Goal: Transaction & Acquisition: Purchase product/service

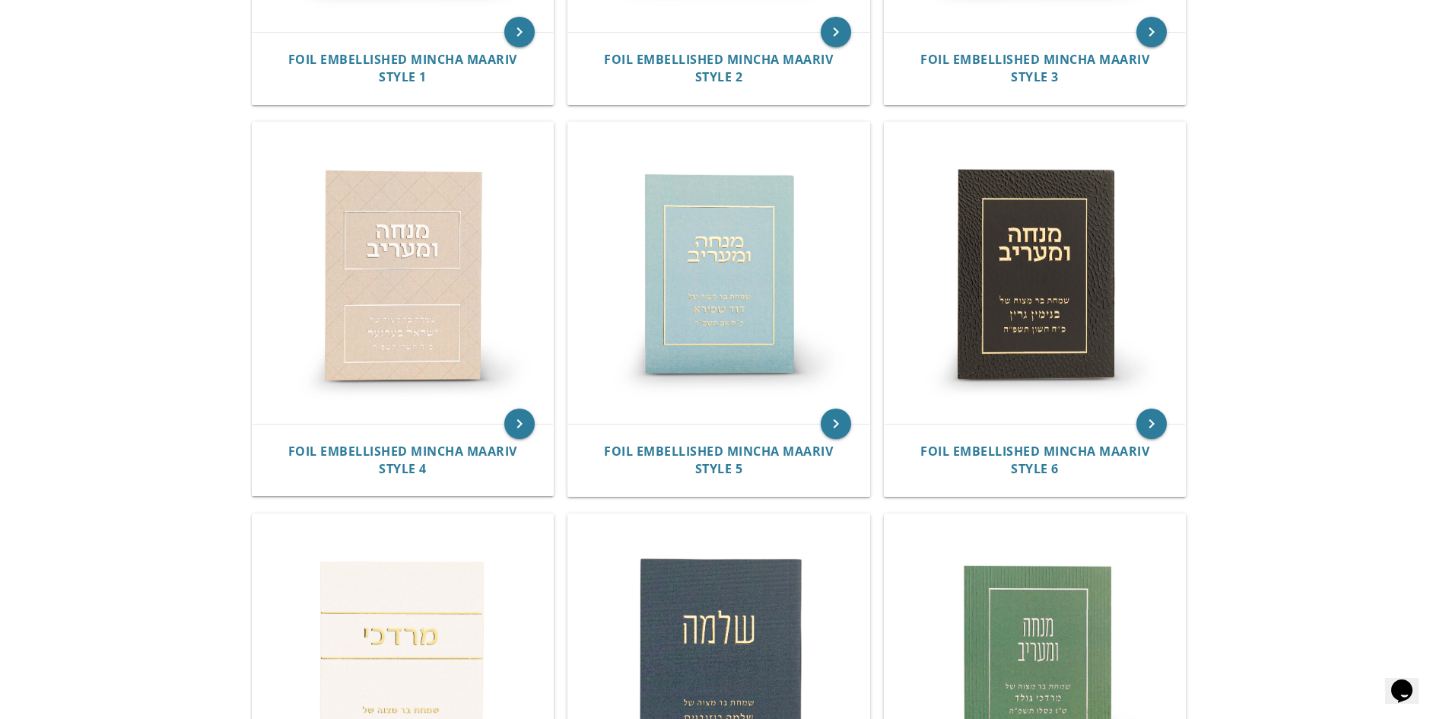
scroll to position [608, 0]
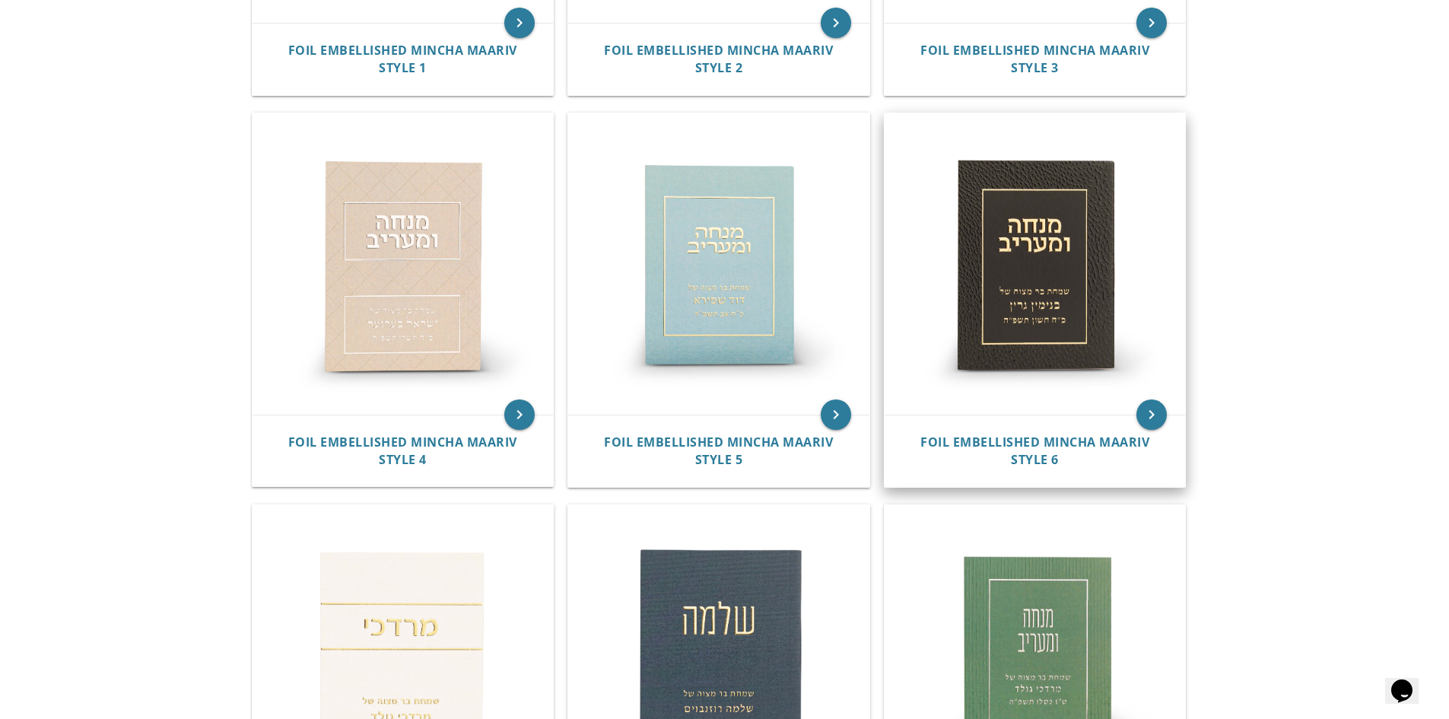
click at [1085, 294] on img at bounding box center [1035, 263] width 301 height 301
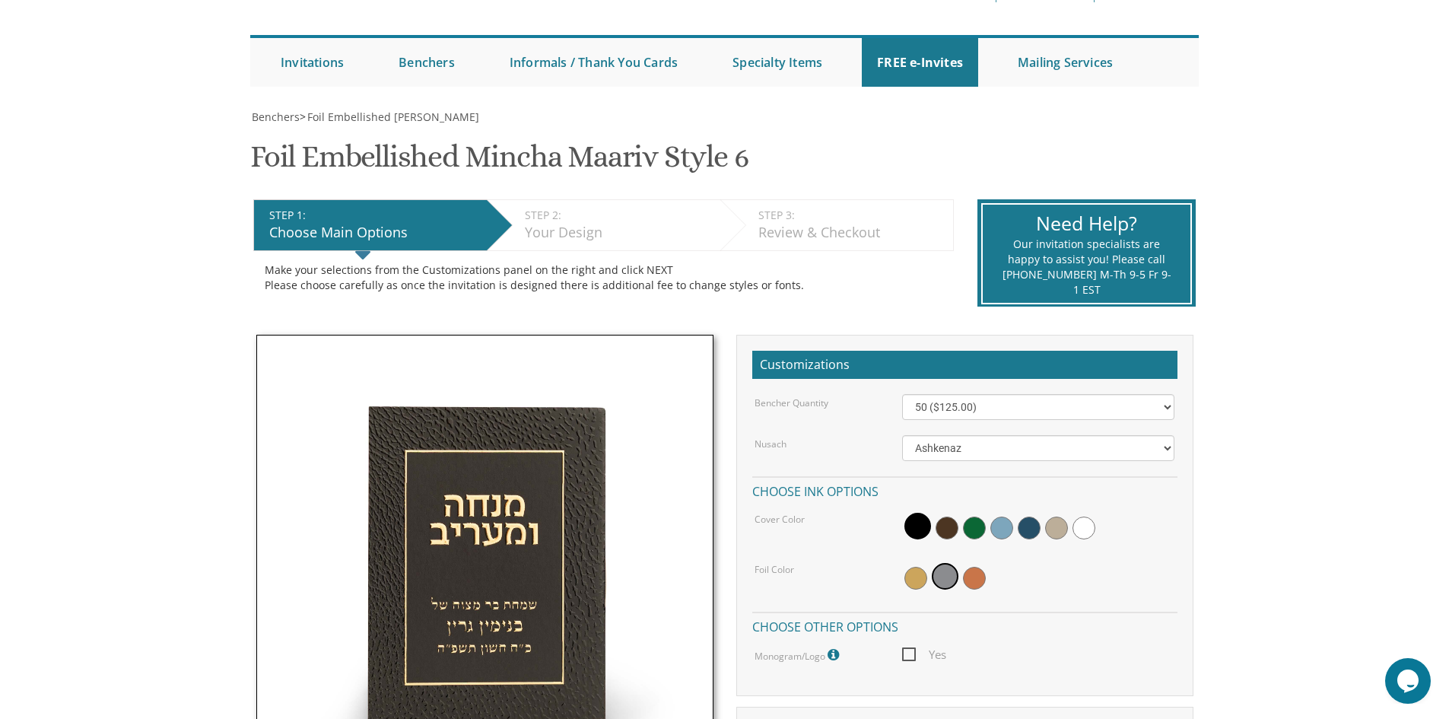
scroll to position [203, 0]
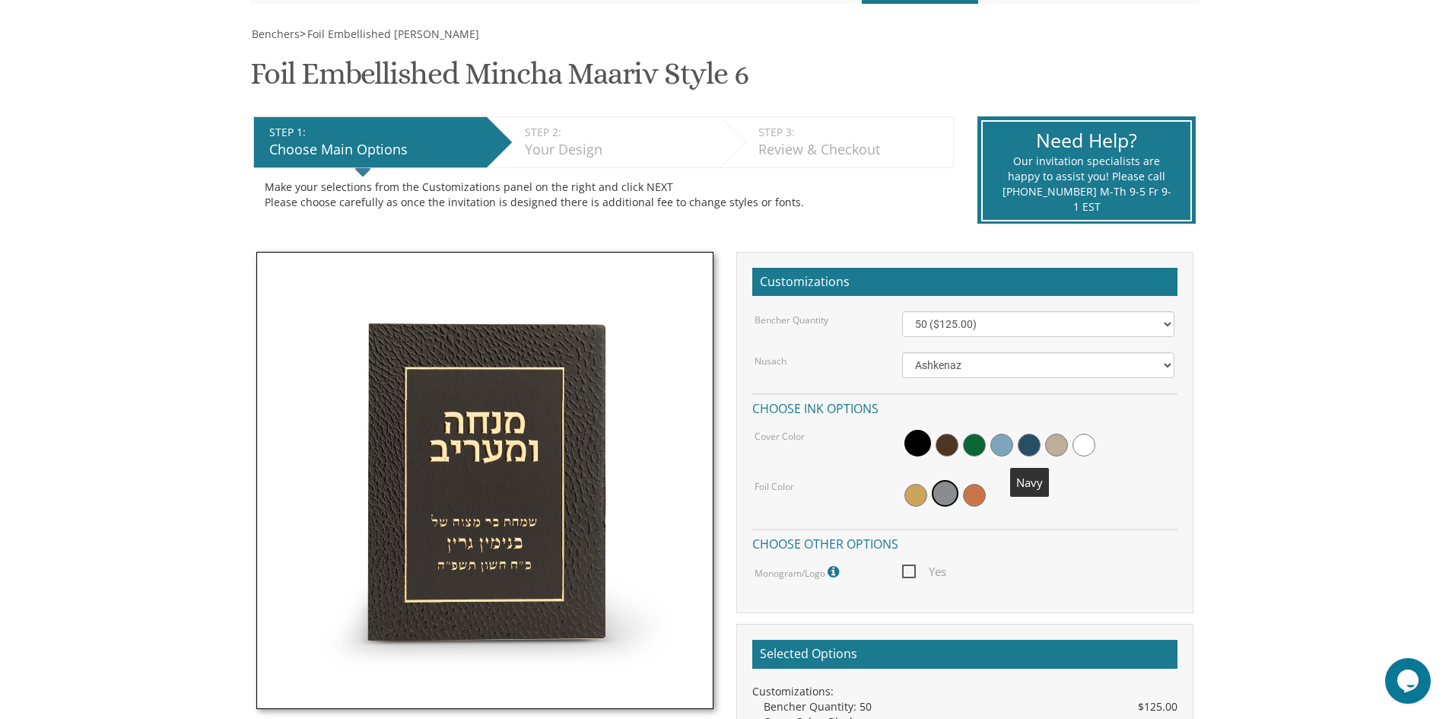
click at [1027, 452] on span at bounding box center [1029, 445] width 23 height 23
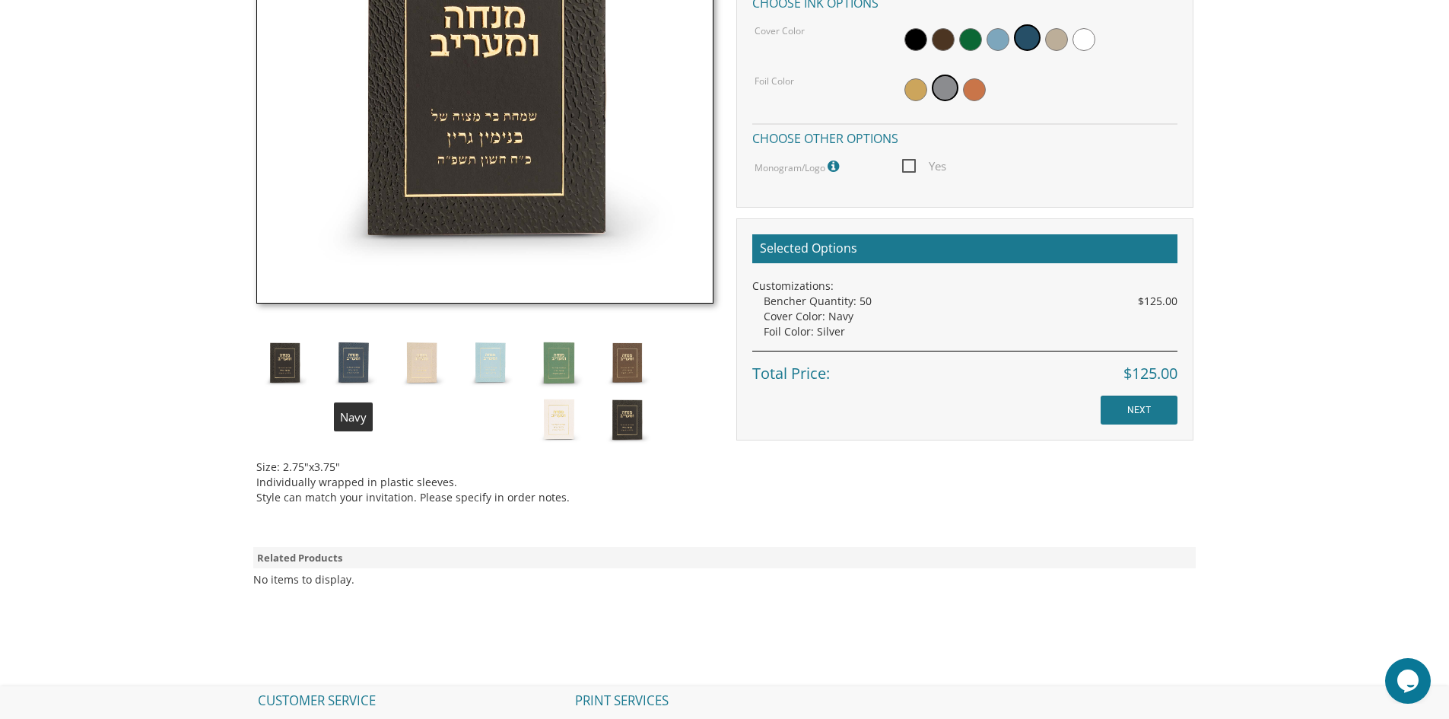
click at [380, 361] on img at bounding box center [353, 362] width 57 height 57
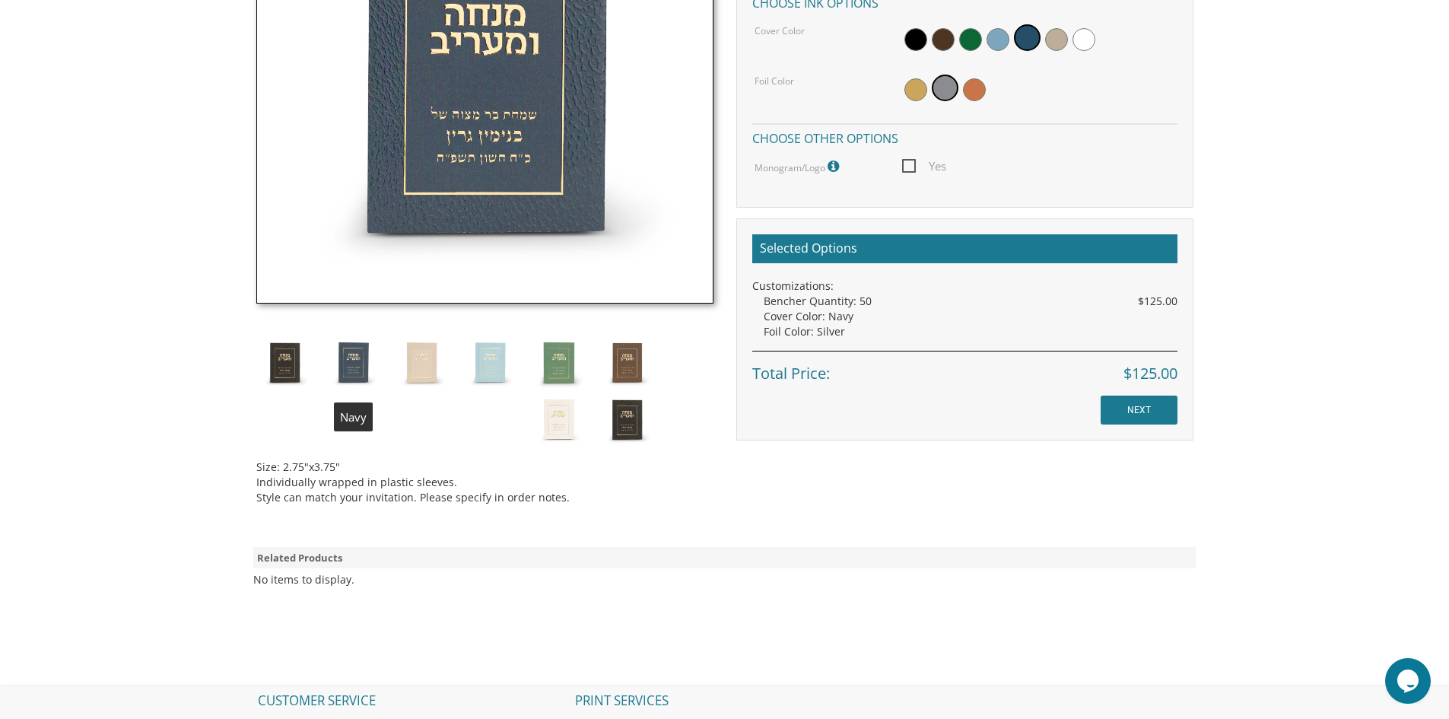
click at [354, 365] on img at bounding box center [353, 362] width 57 height 57
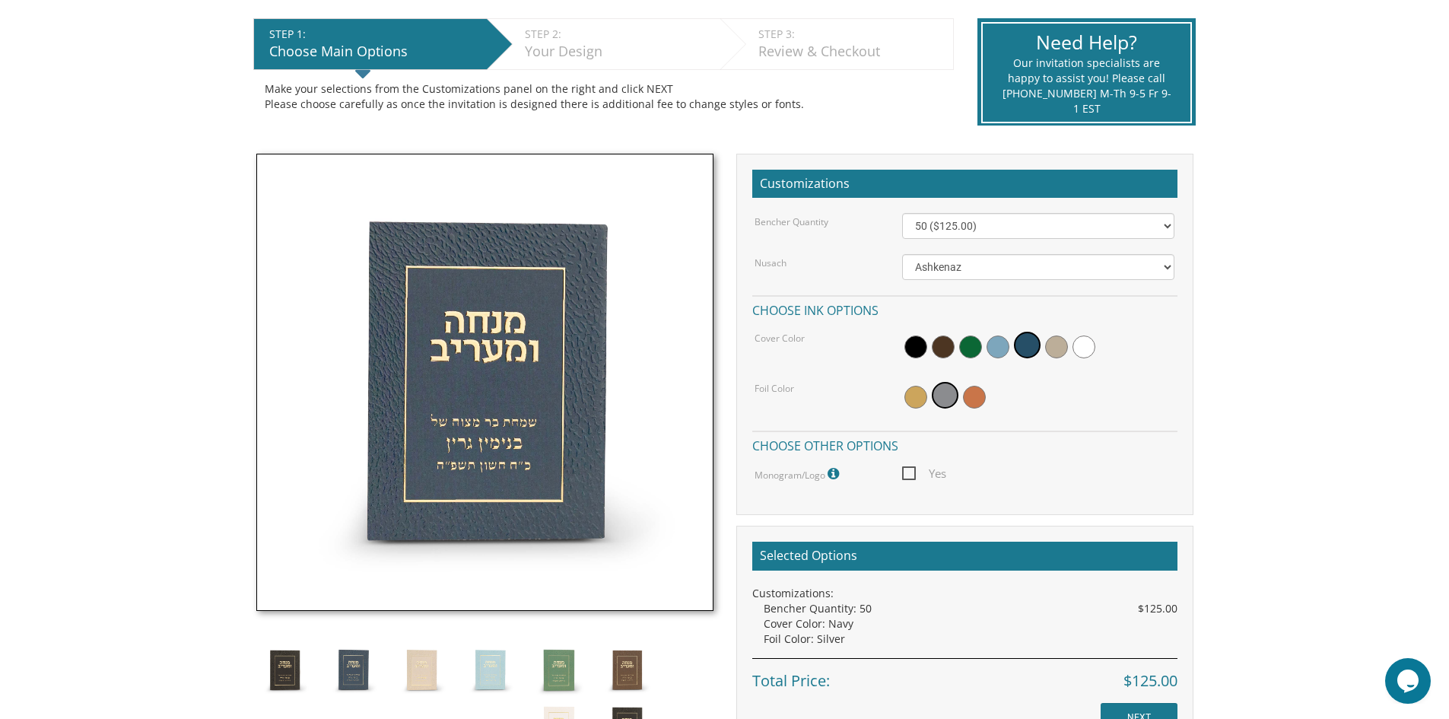
scroll to position [304, 0]
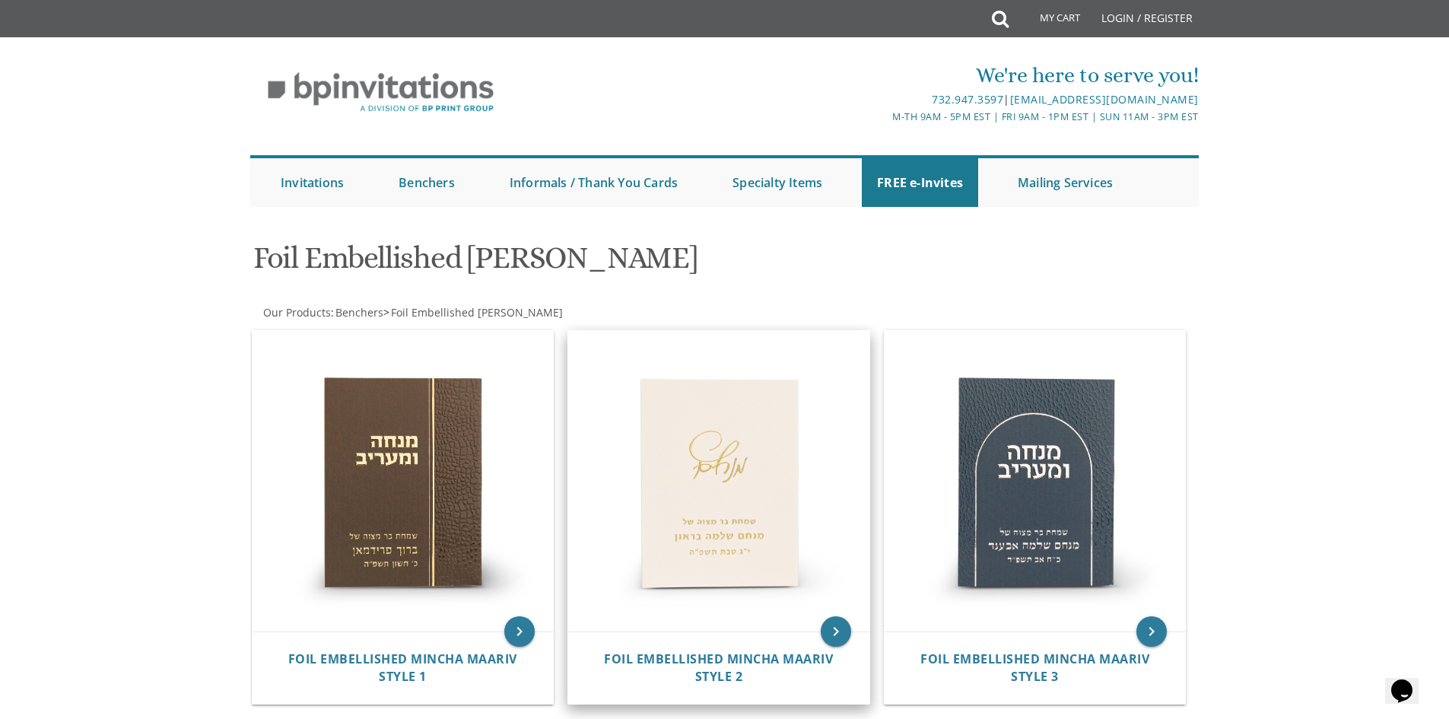
click at [665, 451] on img at bounding box center [718, 481] width 301 height 301
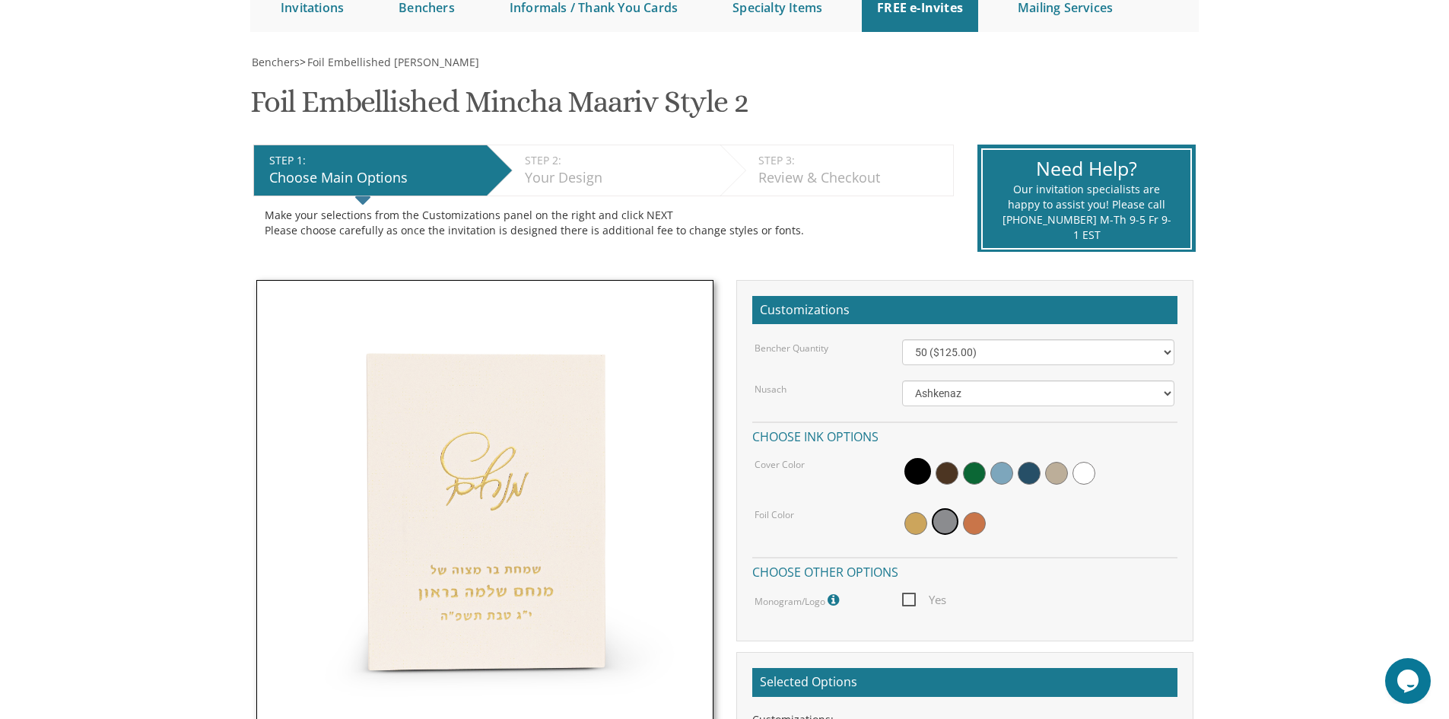
scroll to position [405, 0]
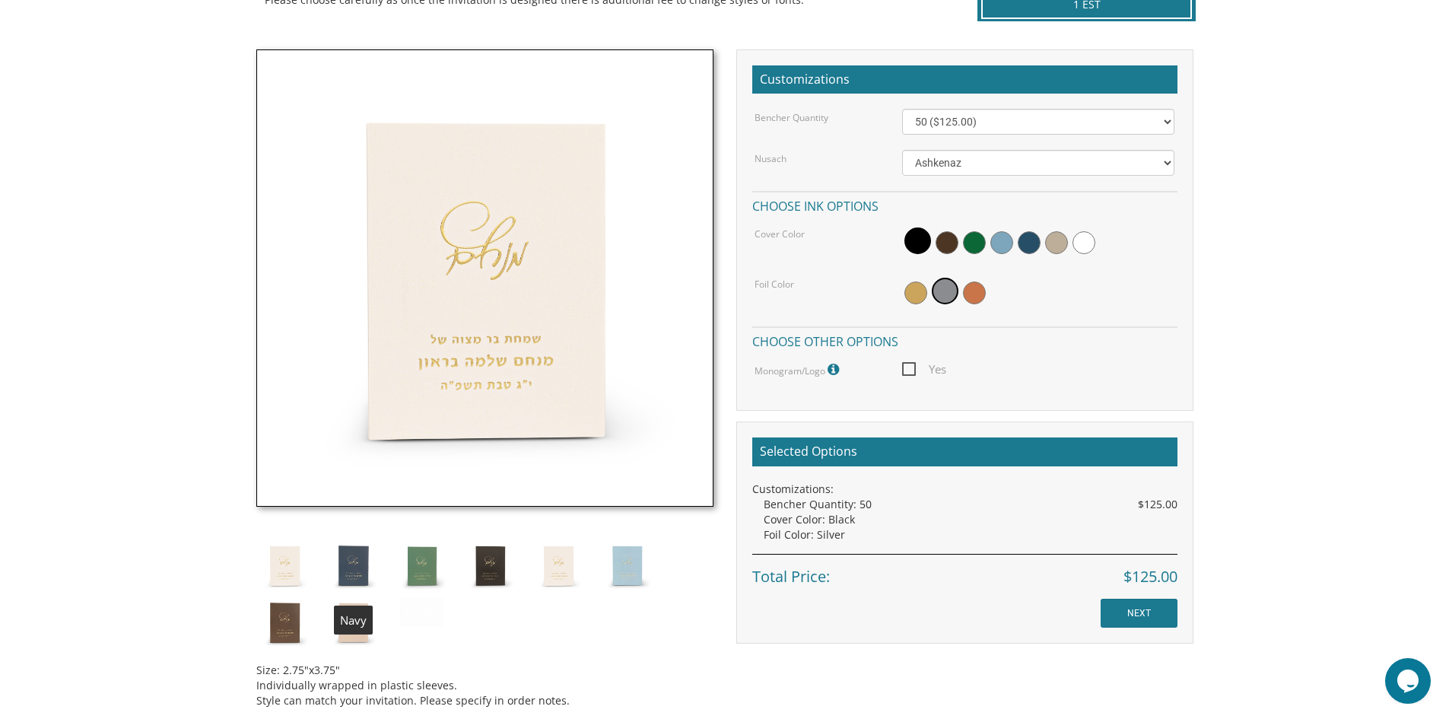
click at [359, 560] on img at bounding box center [353, 565] width 57 height 57
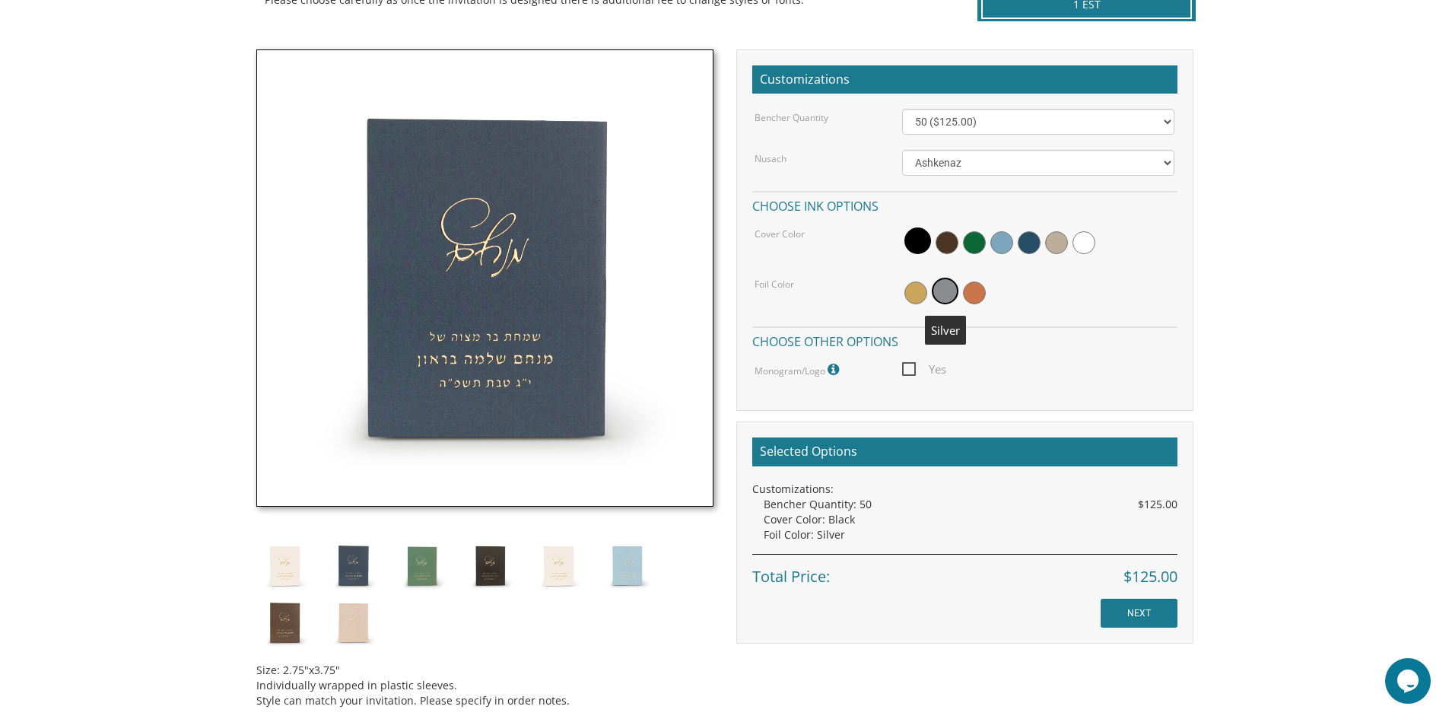
click at [945, 291] on span at bounding box center [945, 291] width 27 height 27
click at [909, 133] on select "50 ($125.00) 60 ($150.00) 70 ($175.00) 80 ($200.00) 90 ($225.00) 100 ($250.00) …" at bounding box center [1038, 122] width 272 height 26
select select "60"
click at [902, 109] on select "50 ($125.00) 60 ($150.00) 70 ($175.00) 80 ($200.00) 90 ($225.00) 100 ($250.00) …" at bounding box center [1038, 122] width 272 height 26
click at [1021, 242] on span at bounding box center [1029, 242] width 23 height 23
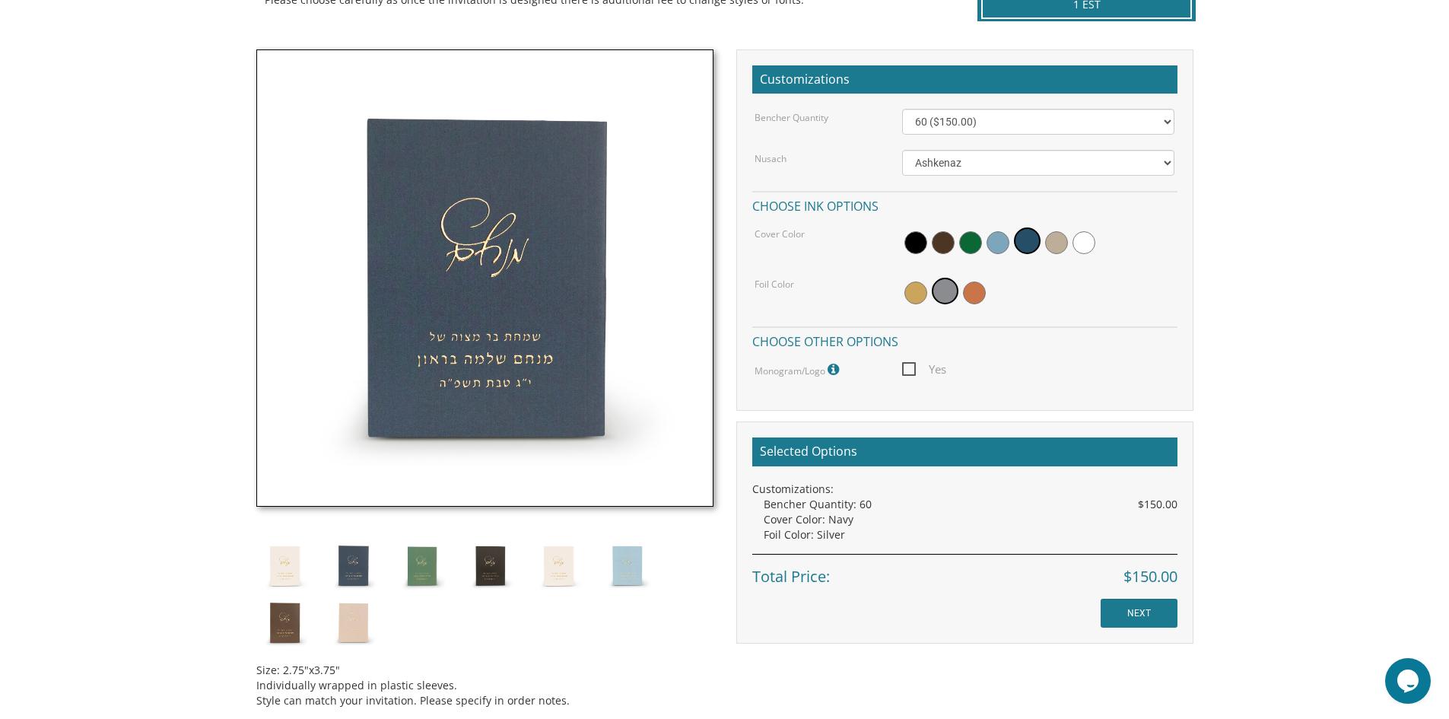
scroll to position [304, 0]
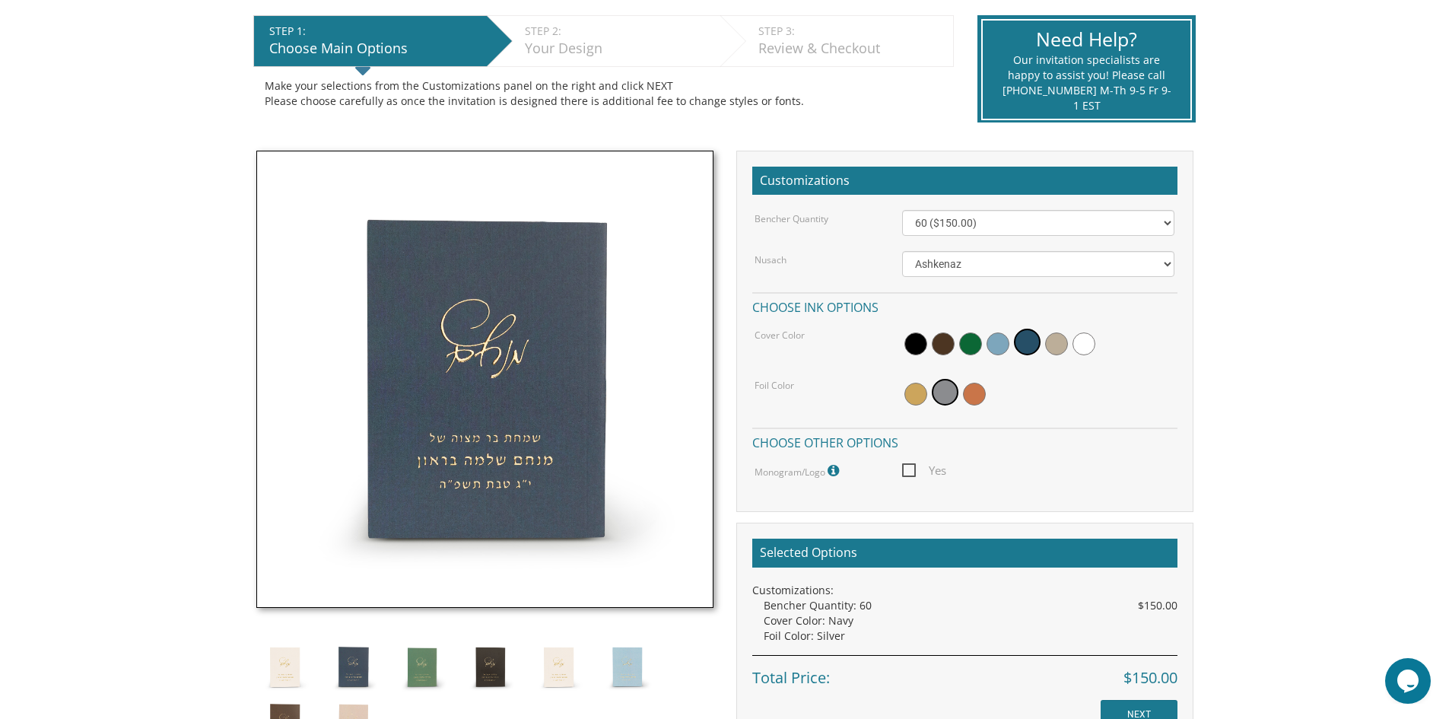
click at [491, 346] on img at bounding box center [484, 379] width 457 height 457
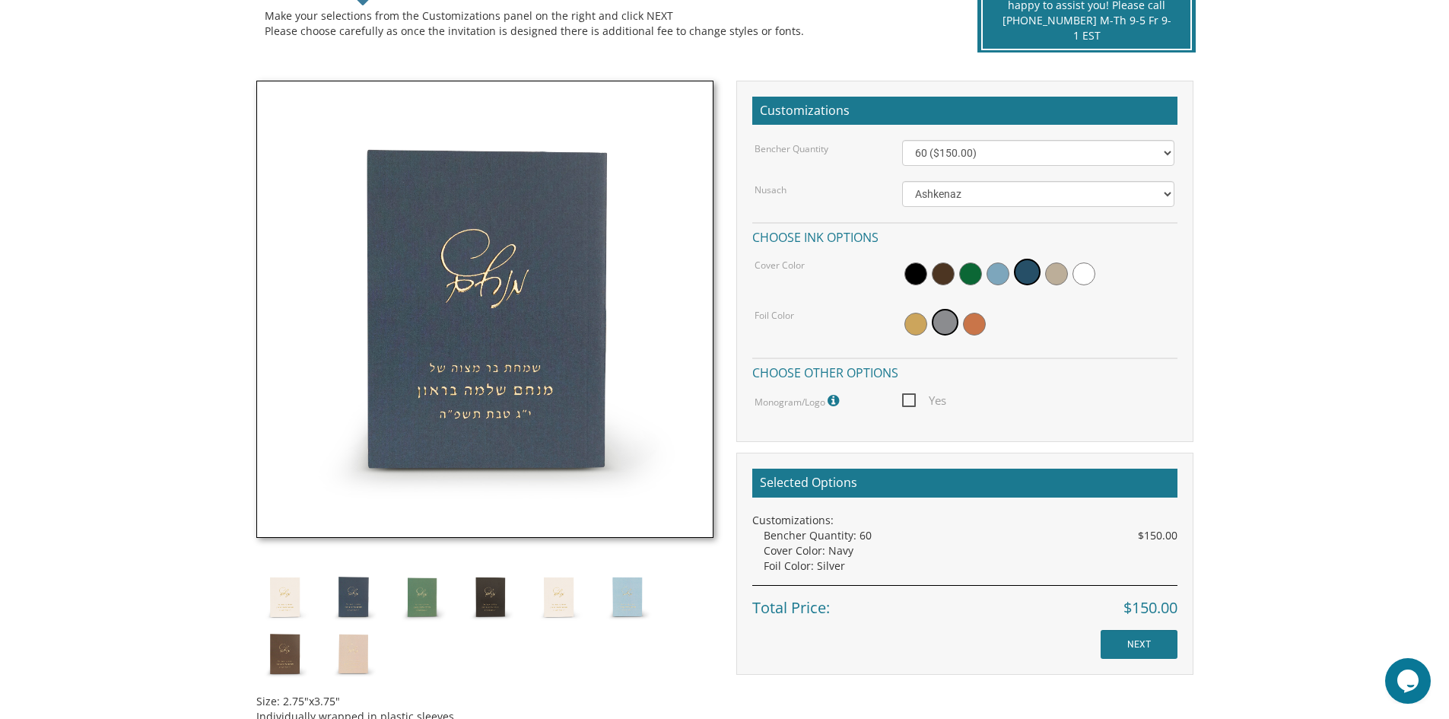
scroll to position [507, 0]
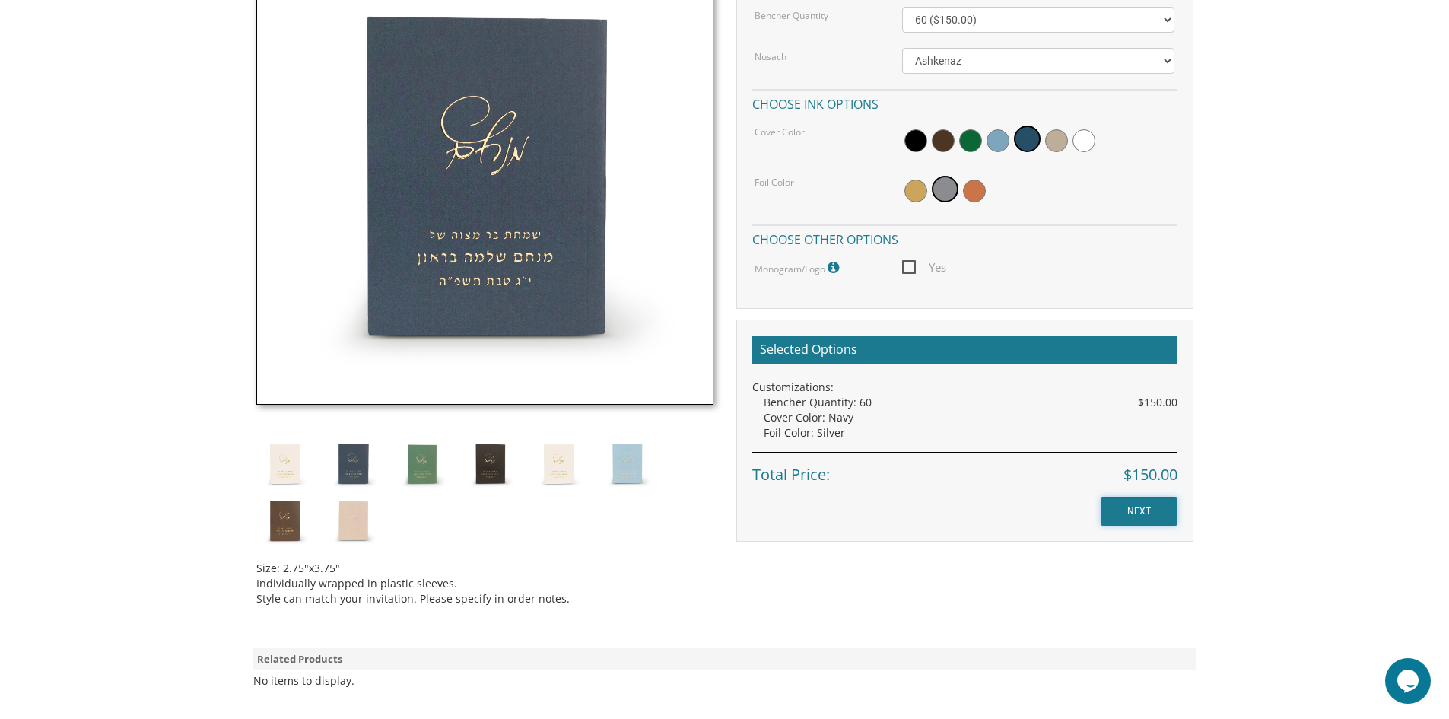
click at [1134, 516] on input "NEXT" at bounding box center [1139, 511] width 77 height 29
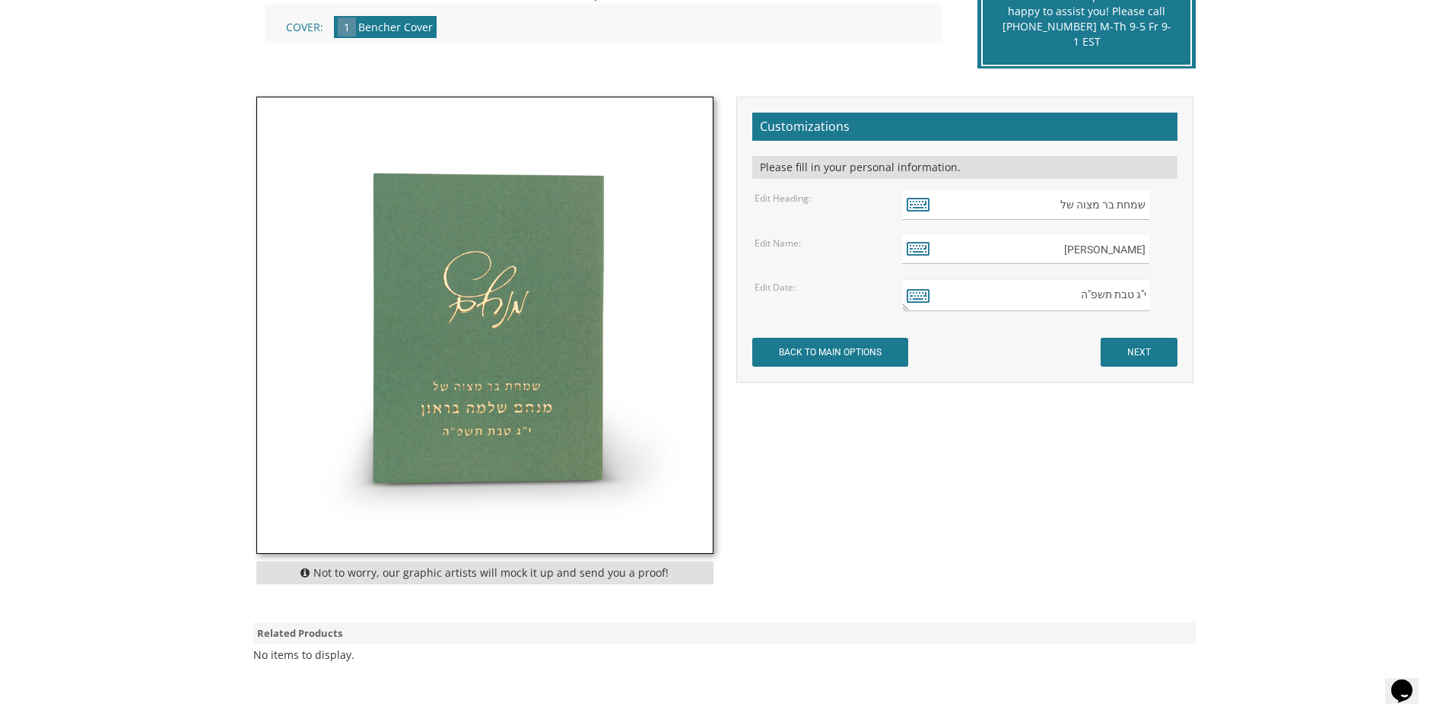
scroll to position [304, 0]
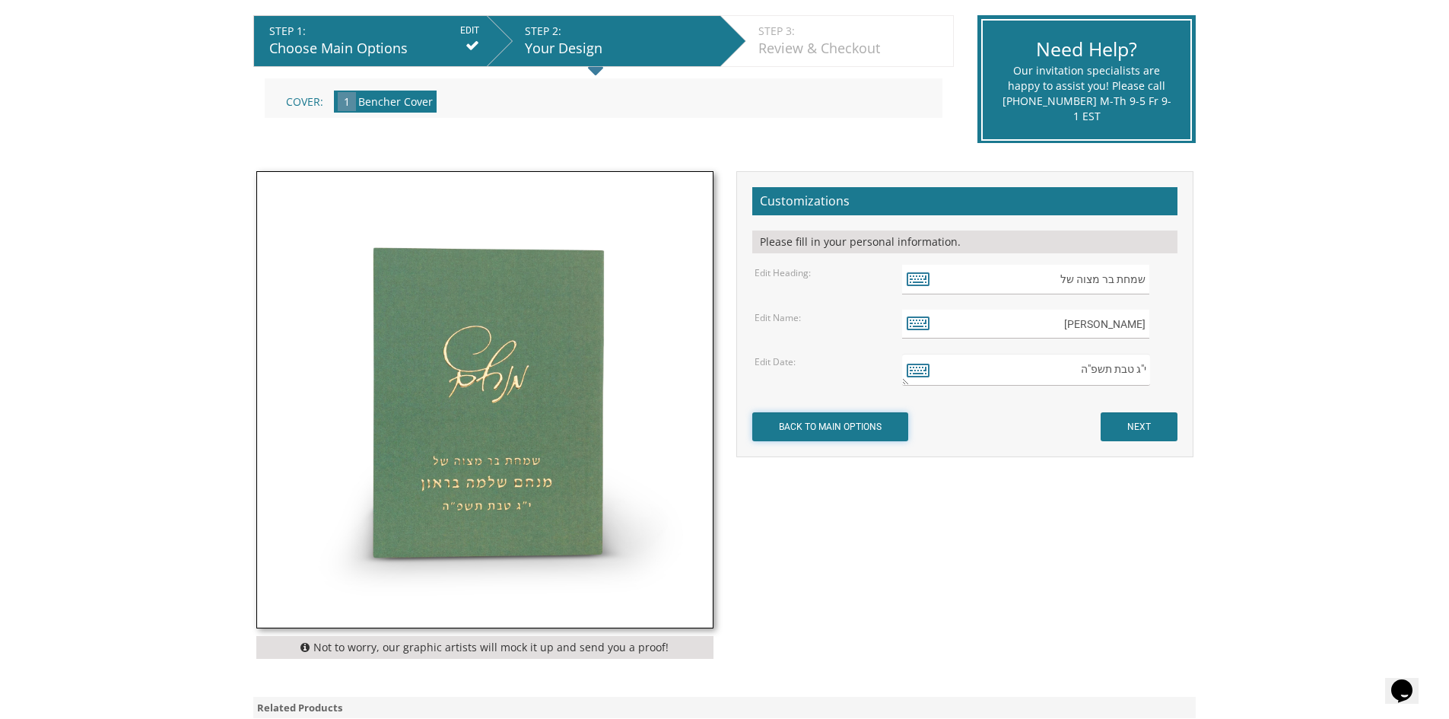
click at [773, 431] on input "BACK TO MAIN OPTIONS" at bounding box center [830, 426] width 156 height 29
click at [826, 424] on input "BACK TO MAIN OPTIONS" at bounding box center [830, 426] width 156 height 29
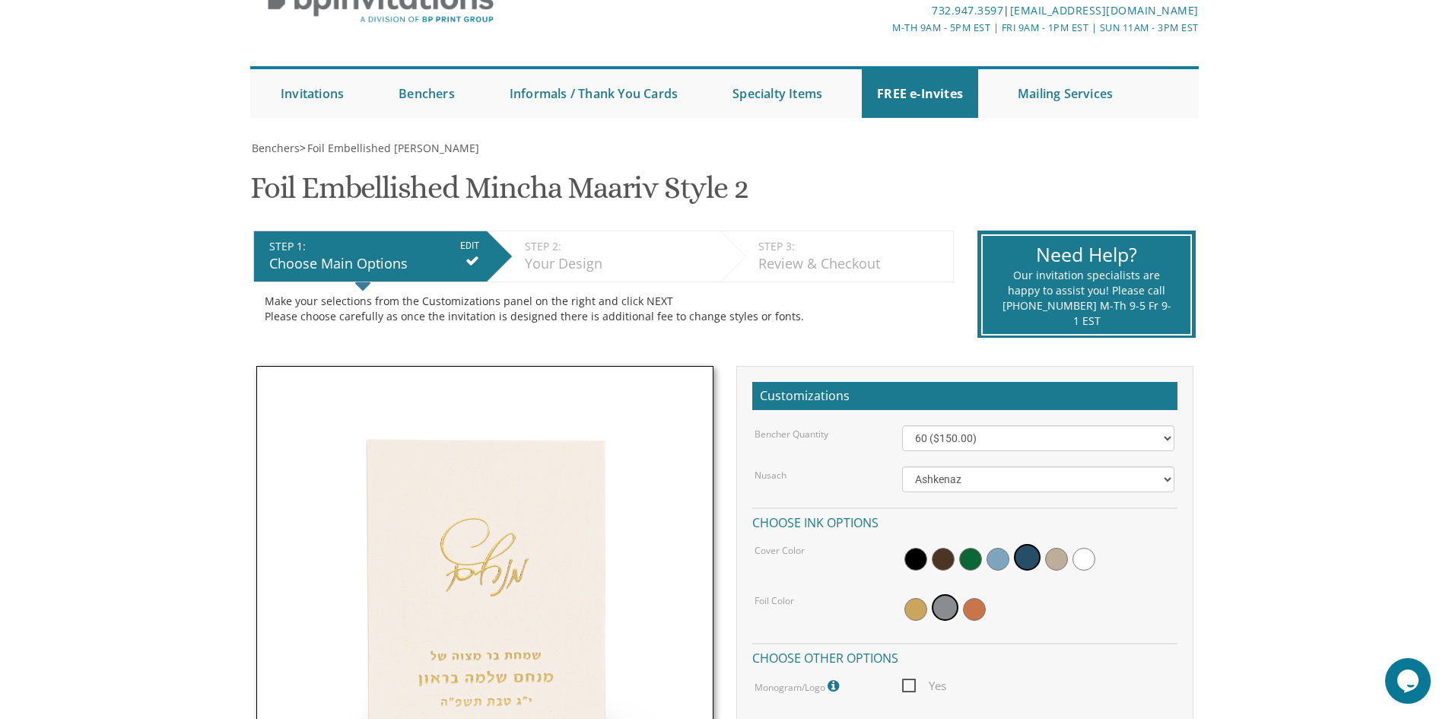
scroll to position [203, 0]
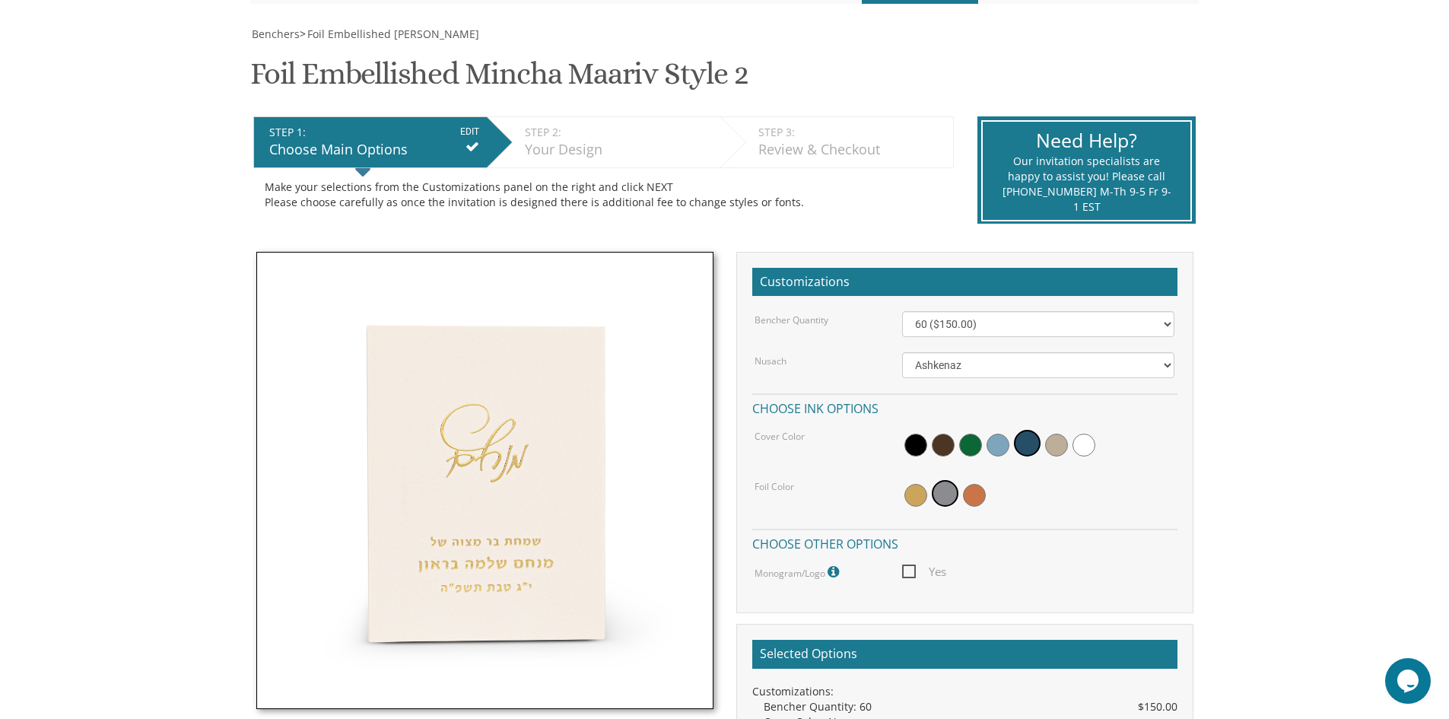
click at [838, 573] on icon at bounding box center [834, 572] width 15 height 14
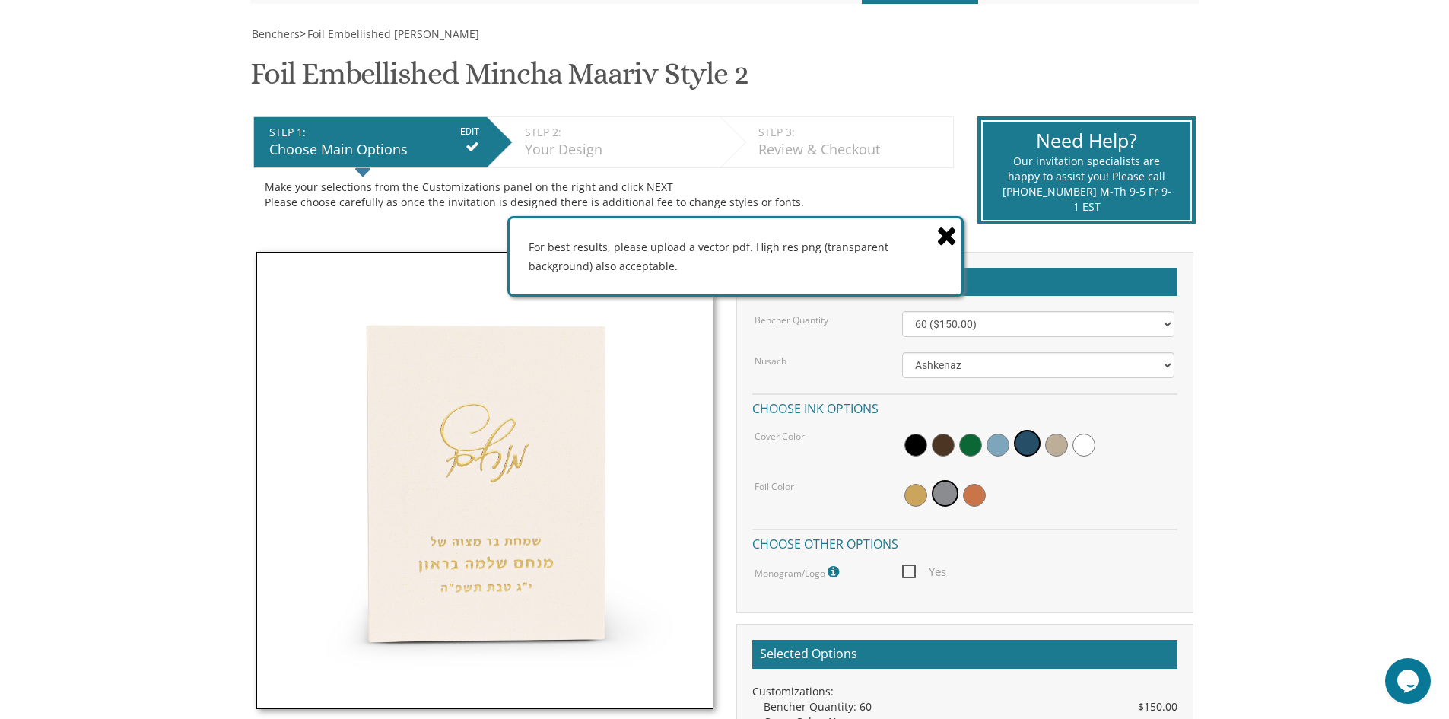
click at [834, 571] on icon at bounding box center [834, 572] width 15 height 14
click at [914, 565] on span "Yes" at bounding box center [924, 571] width 44 height 19
click at [912, 565] on input "Yes" at bounding box center [907, 570] width 10 height 10
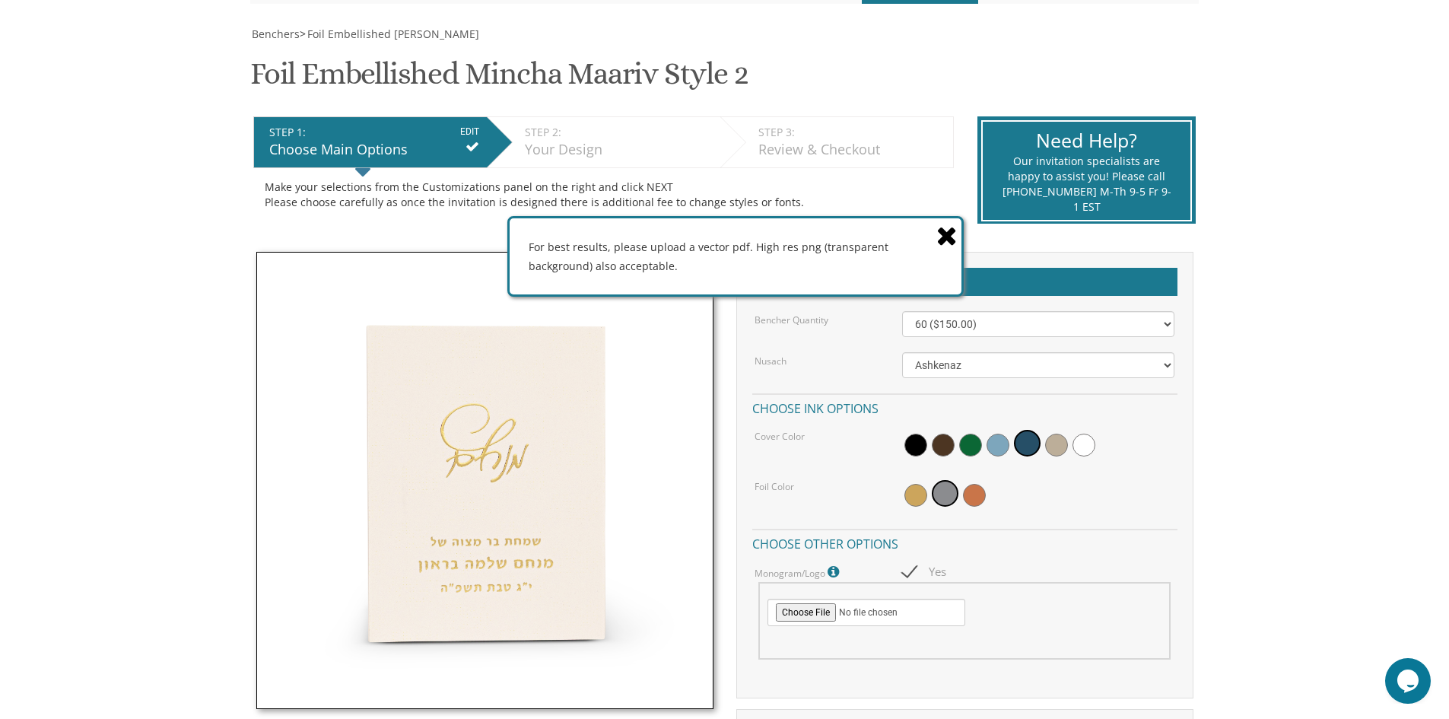
click at [914, 566] on span "Yes" at bounding box center [924, 571] width 44 height 19
click at [912, 566] on input "Yes" at bounding box center [907, 570] width 10 height 10
checkbox input "false"
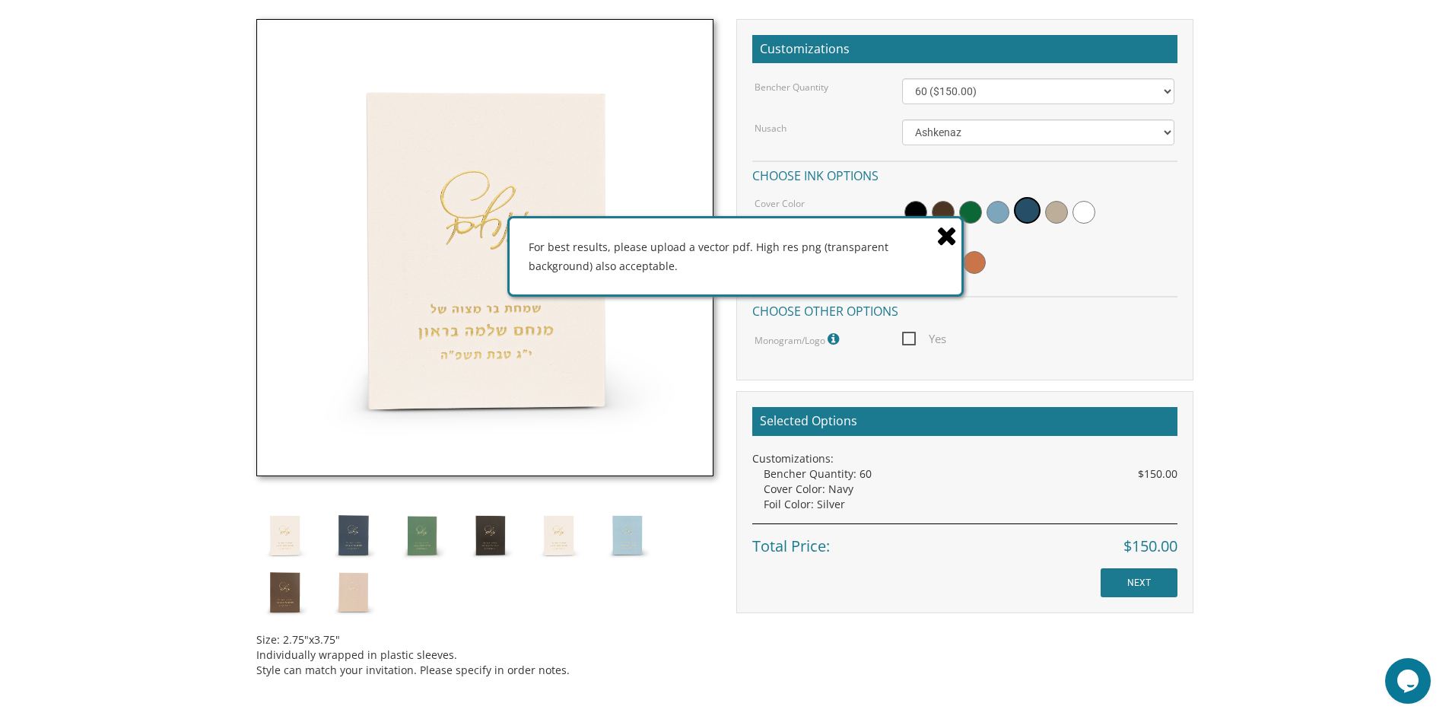
scroll to position [507, 0]
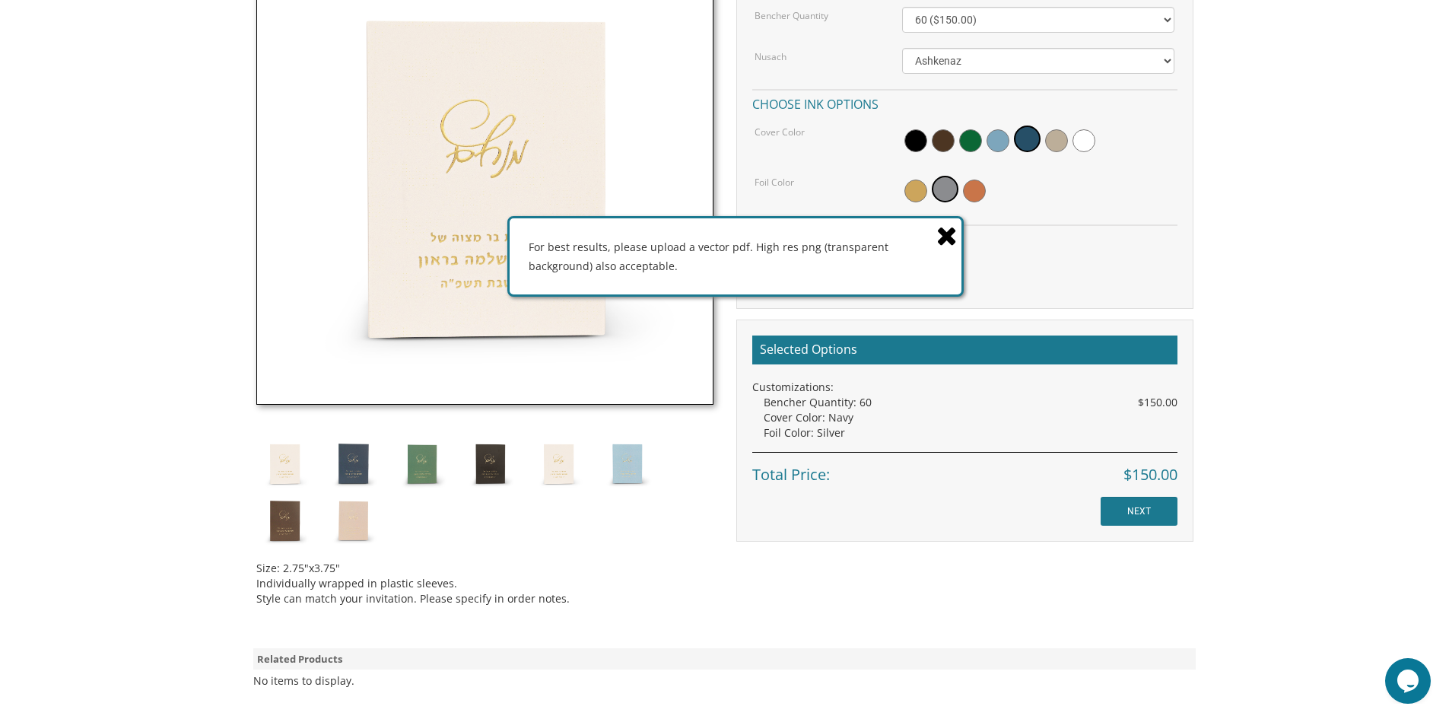
click at [949, 236] on icon at bounding box center [946, 235] width 21 height 27
